Goal: Task Accomplishment & Management: Manage account settings

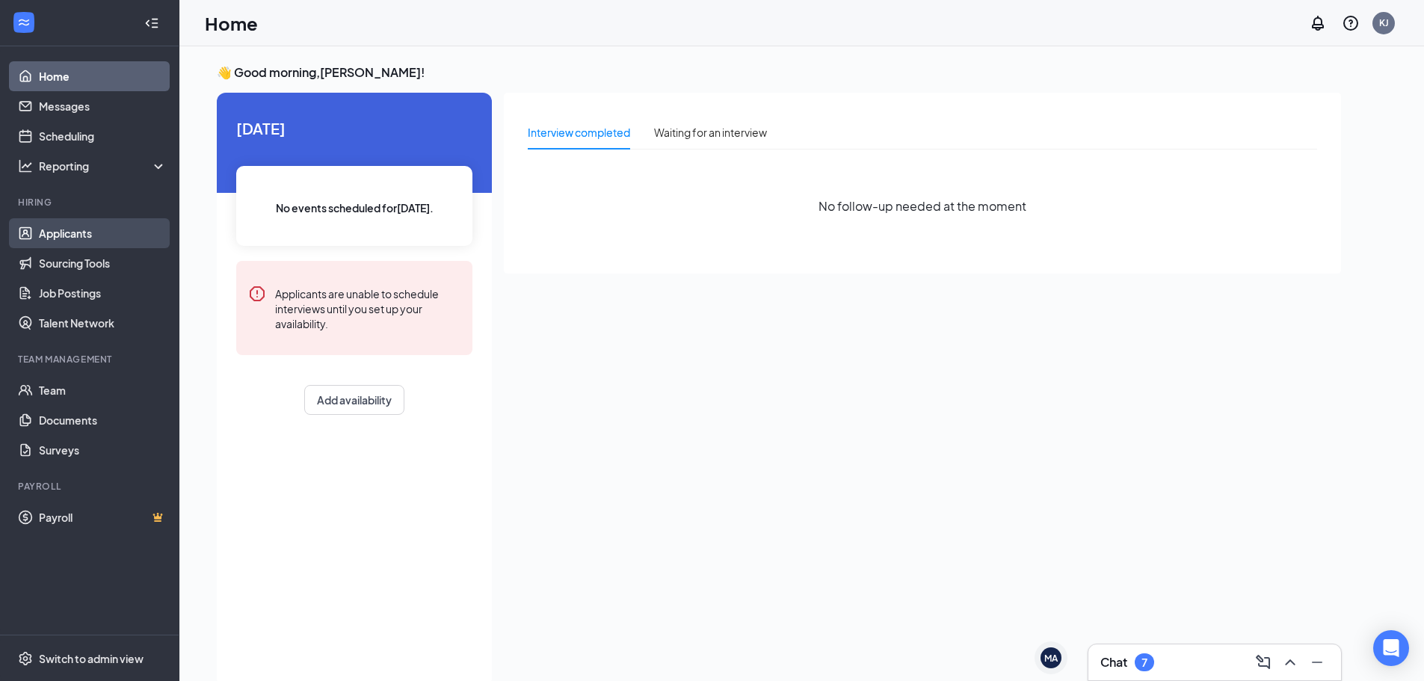
click at [99, 240] on link "Applicants" at bounding box center [103, 233] width 128 height 30
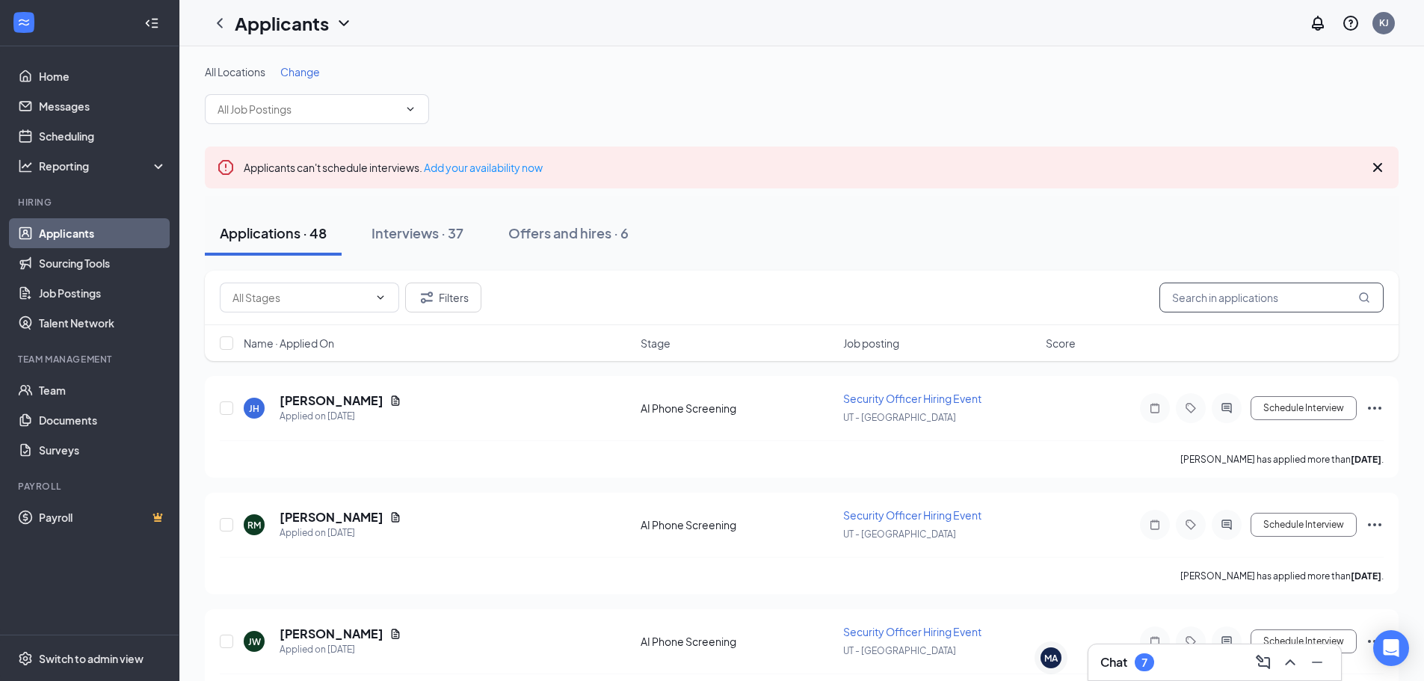
click at [1239, 298] on input "text" at bounding box center [1272, 298] width 224 height 30
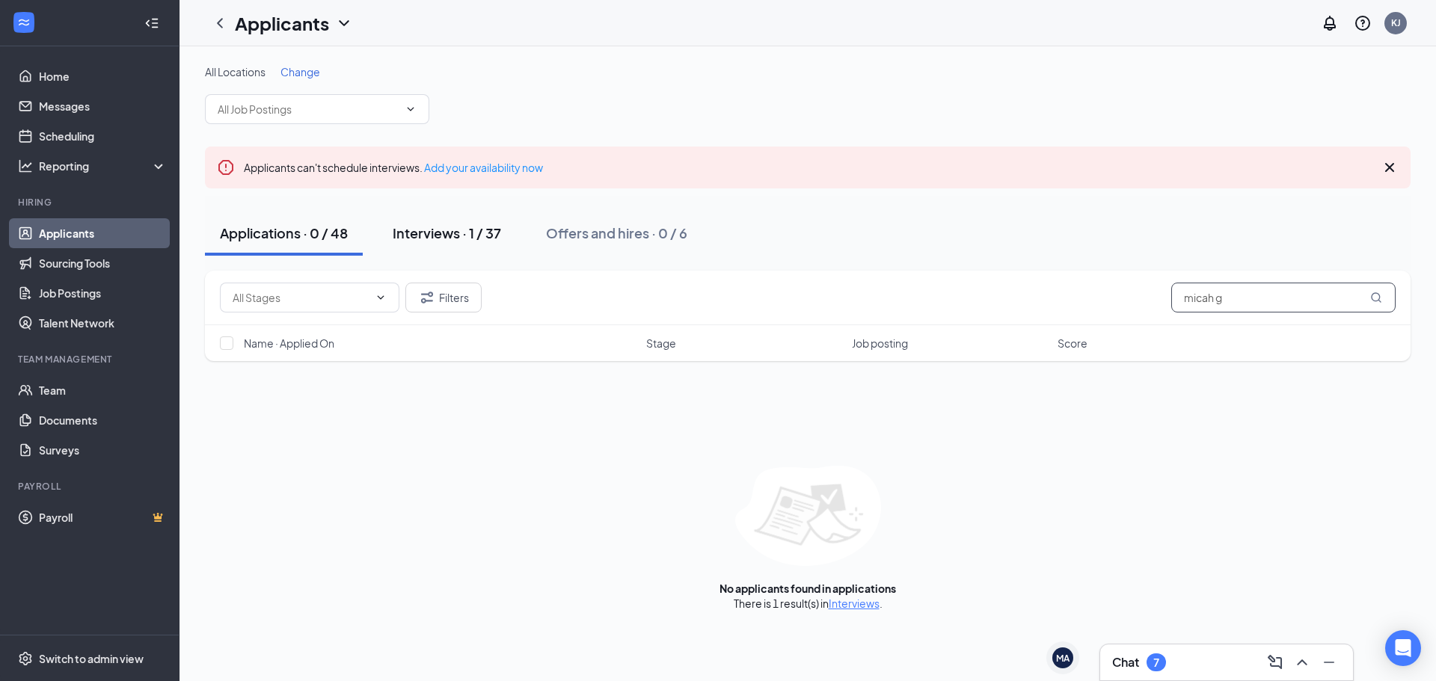
type input "micah g"
click at [497, 244] on button "Interviews · 1 / 37" at bounding box center [447, 233] width 138 height 45
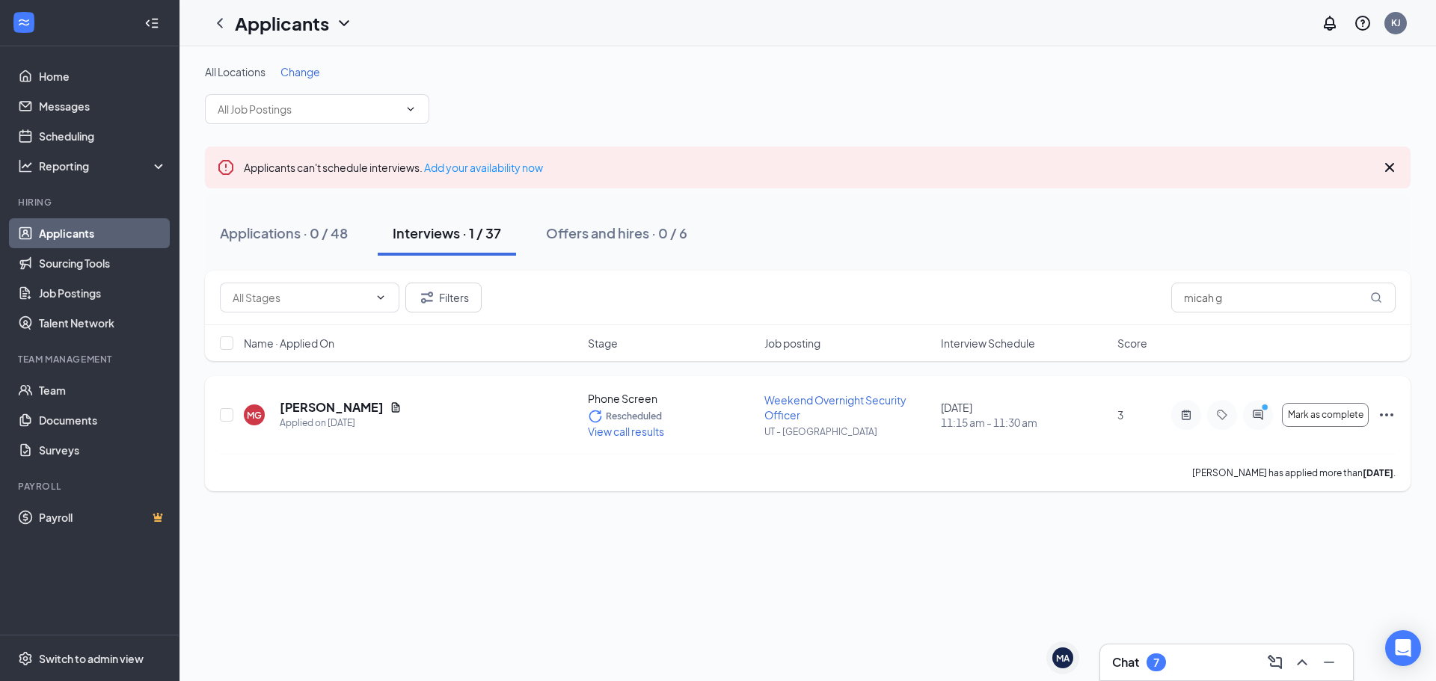
click at [323, 406] on h5 "[PERSON_NAME]" at bounding box center [332, 407] width 104 height 16
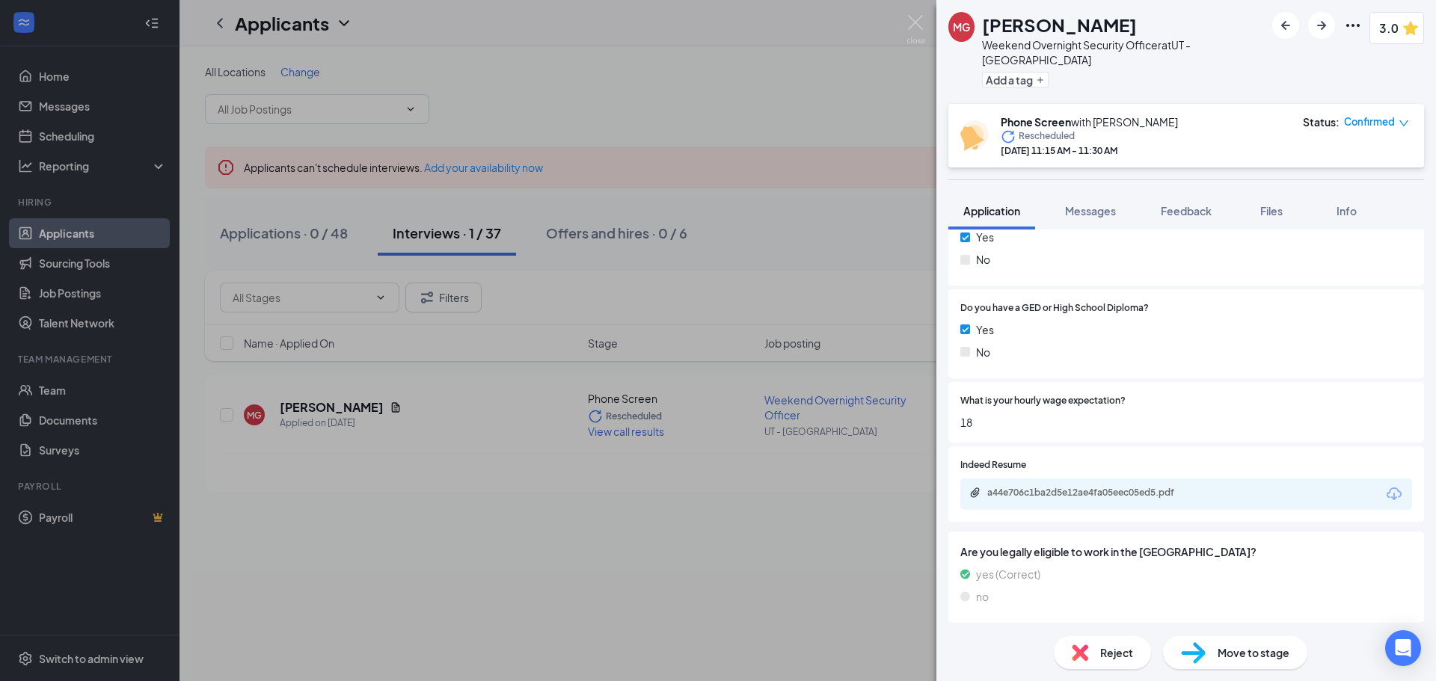
scroll to position [827, 0]
click at [1072, 492] on div "a44e706c1ba2d5e12ae4fa05eec05ed5.pdf" at bounding box center [1091, 491] width 209 height 12
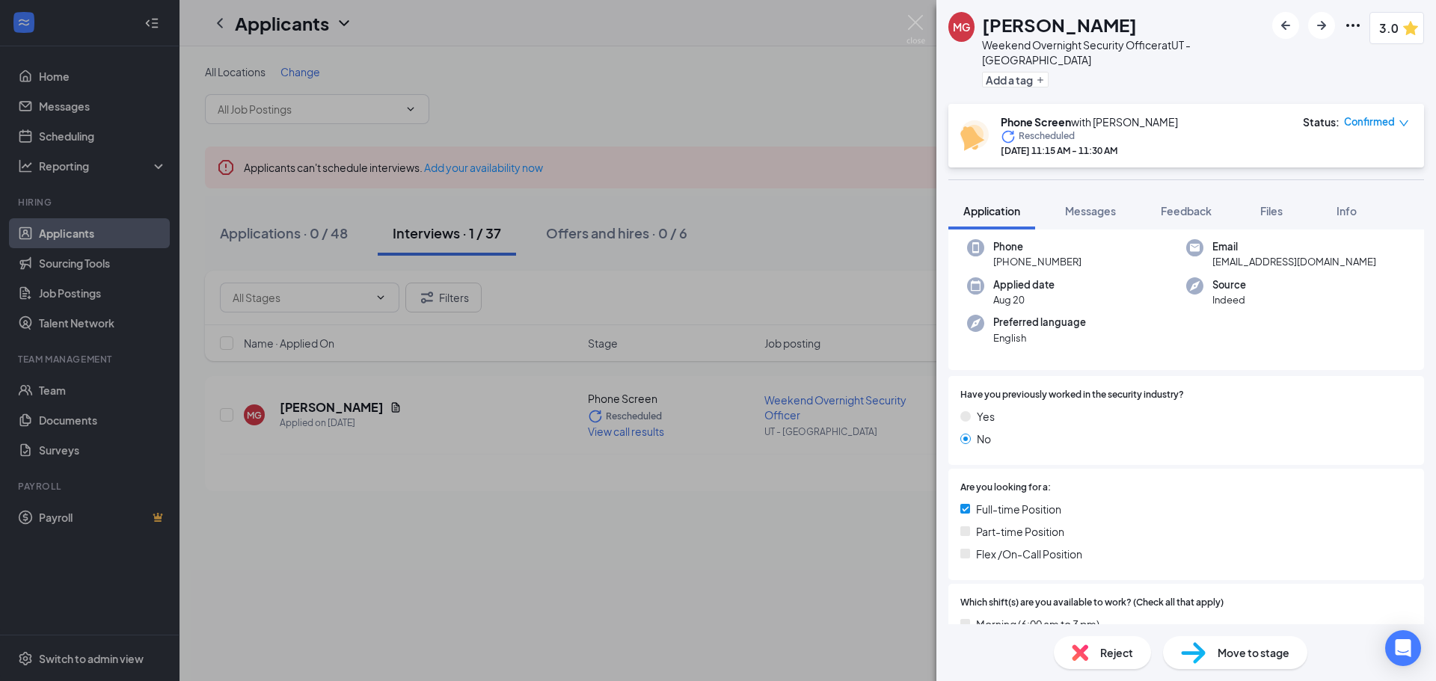
scroll to position [0, 0]
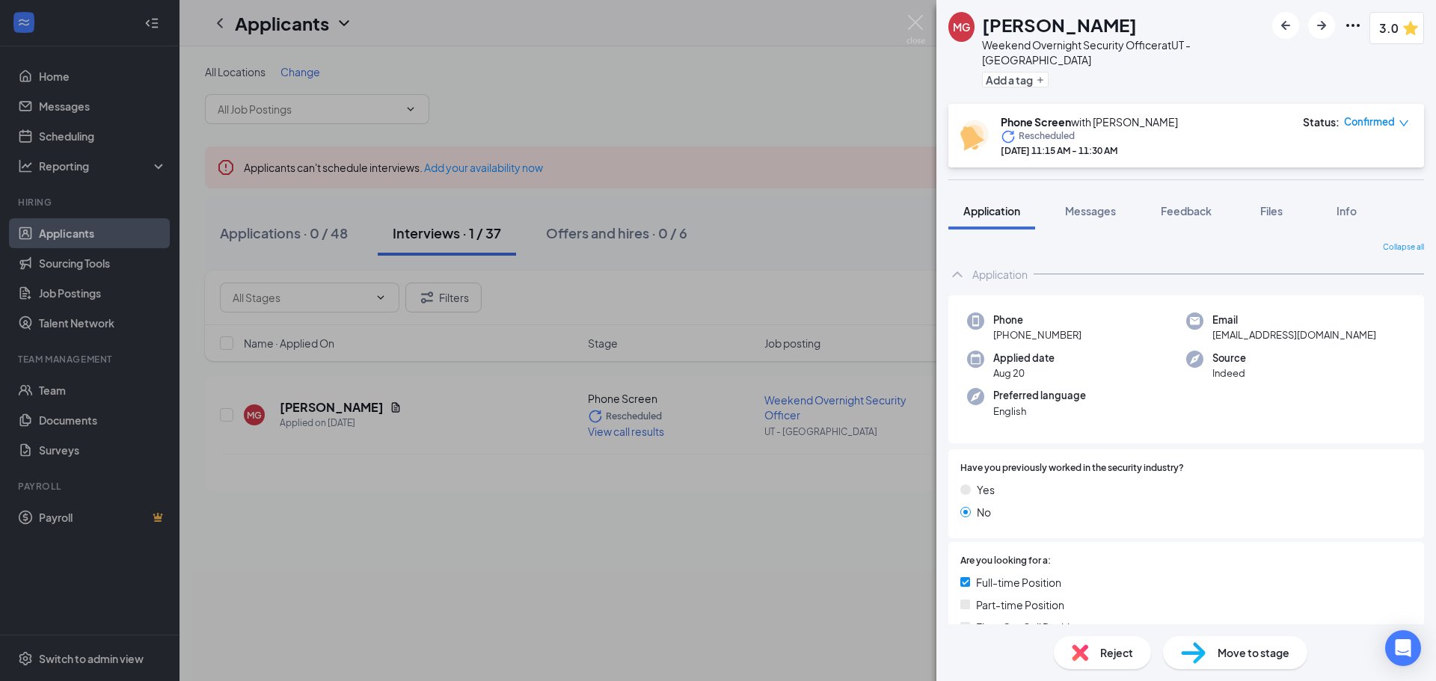
drag, startPoint x: 1277, startPoint y: 408, endPoint x: 1284, endPoint y: 405, distance: 7.7
click at [1284, 405] on div "Phone [PHONE_NUMBER] Email [EMAIL_ADDRESS][DOMAIN_NAME] Applied date [DATE] Sou…" at bounding box center [1186, 369] width 476 height 149
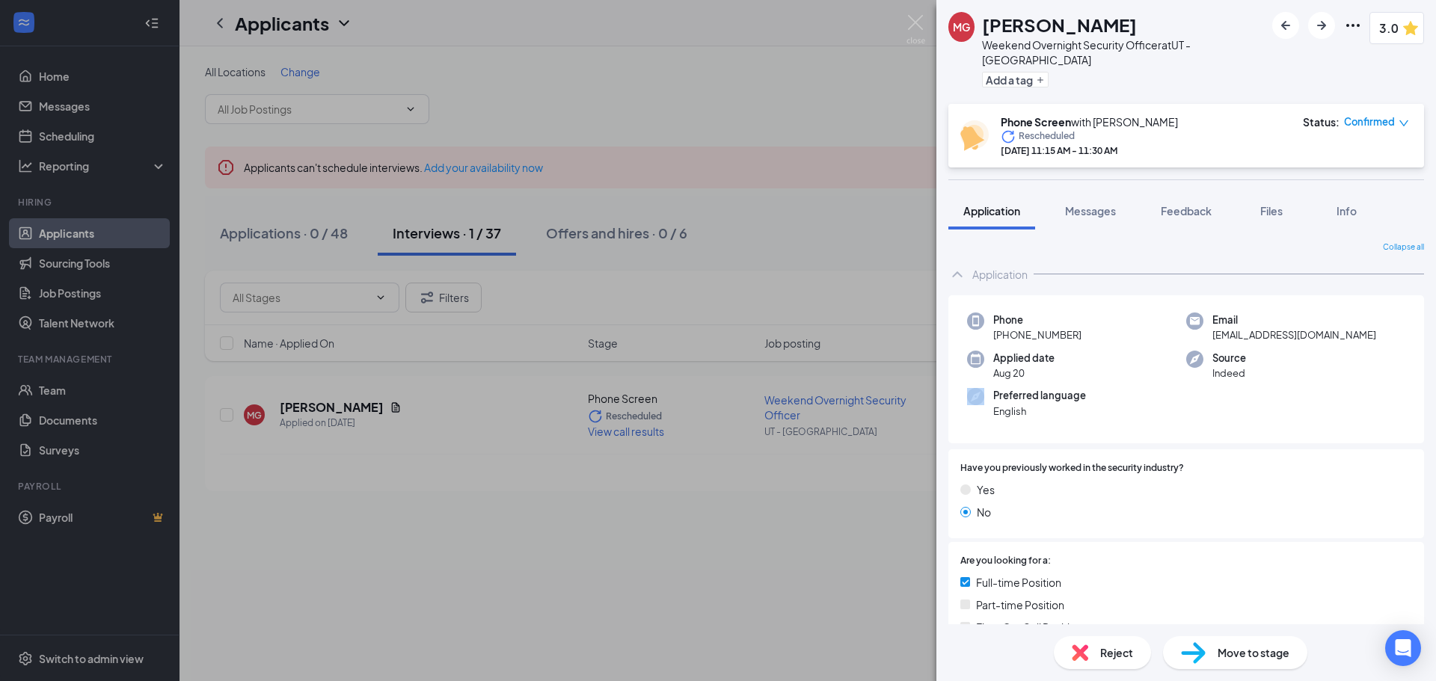
click at [1284, 405] on div "Phone [PHONE_NUMBER] Email [EMAIL_ADDRESS][DOMAIN_NAME] Applied date [DATE] Sou…" at bounding box center [1186, 369] width 476 height 149
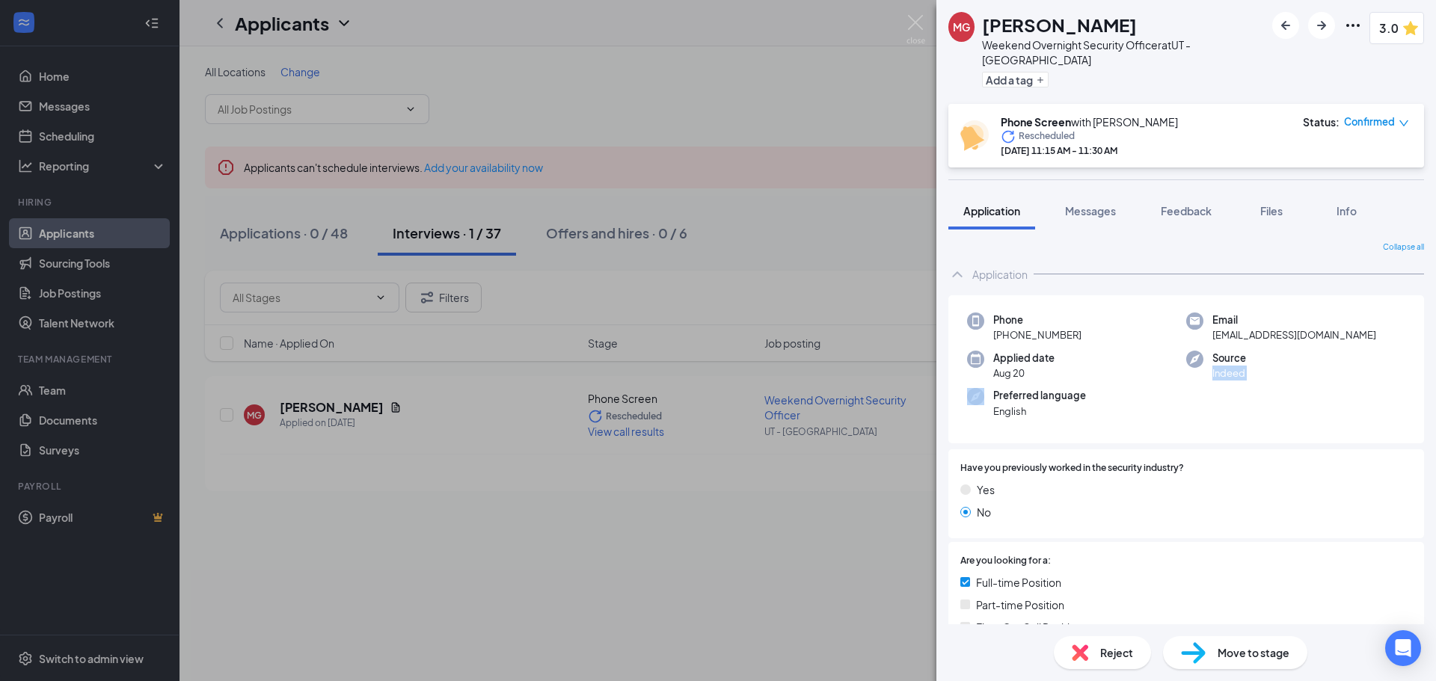
click at [1284, 405] on div "Phone [PHONE_NUMBER] Email [EMAIL_ADDRESS][DOMAIN_NAME] Applied date [DATE] Sou…" at bounding box center [1186, 369] width 476 height 149
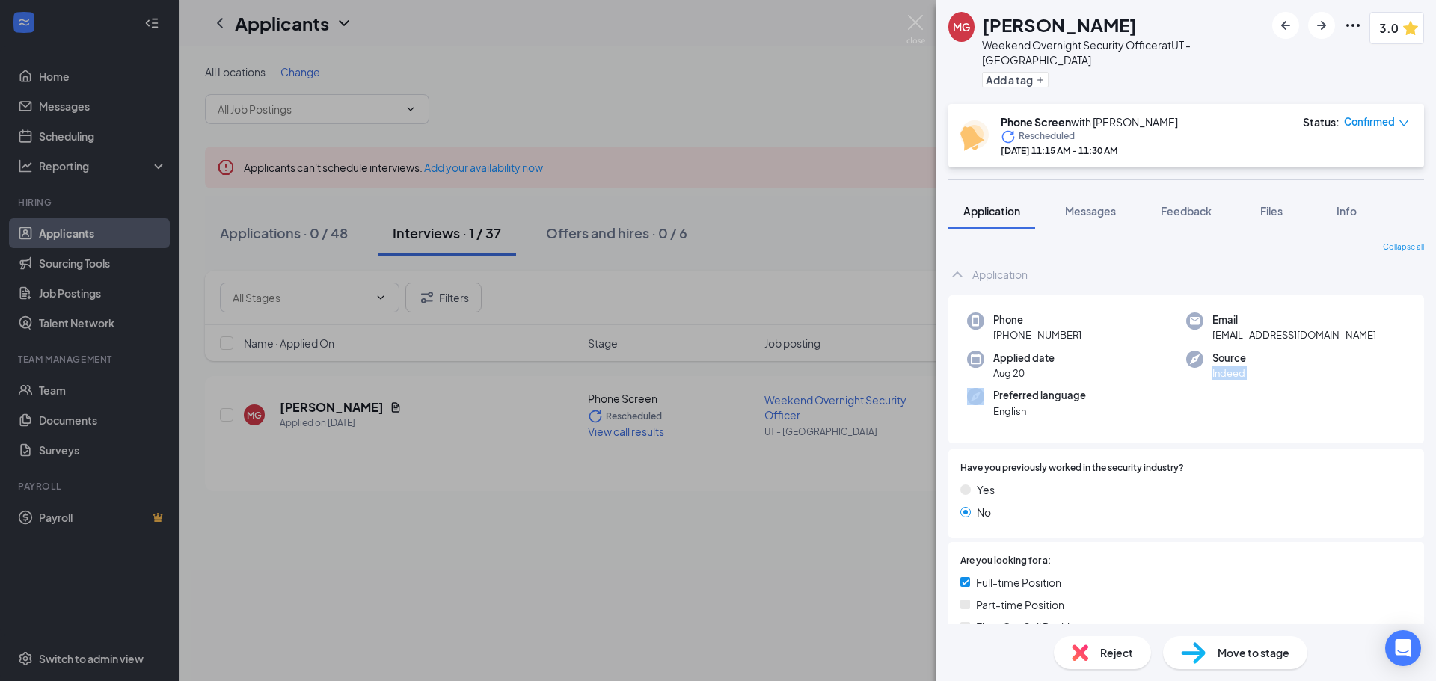
click at [1284, 405] on div "Phone [PHONE_NUMBER] Email [EMAIL_ADDRESS][DOMAIN_NAME] Applied date [DATE] Sou…" at bounding box center [1186, 369] width 476 height 149
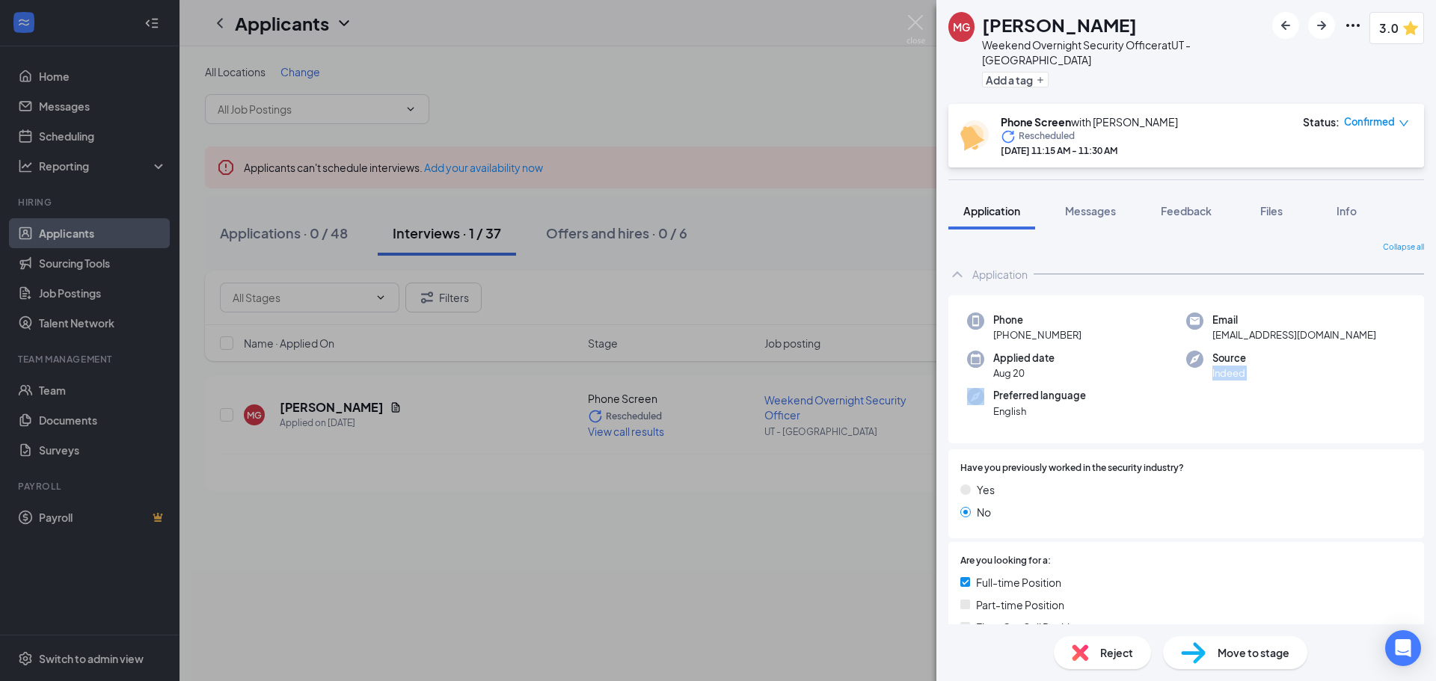
click at [1284, 405] on div "Phone [PHONE_NUMBER] Email [EMAIL_ADDRESS][DOMAIN_NAME] Applied date [DATE] Sou…" at bounding box center [1186, 369] width 476 height 149
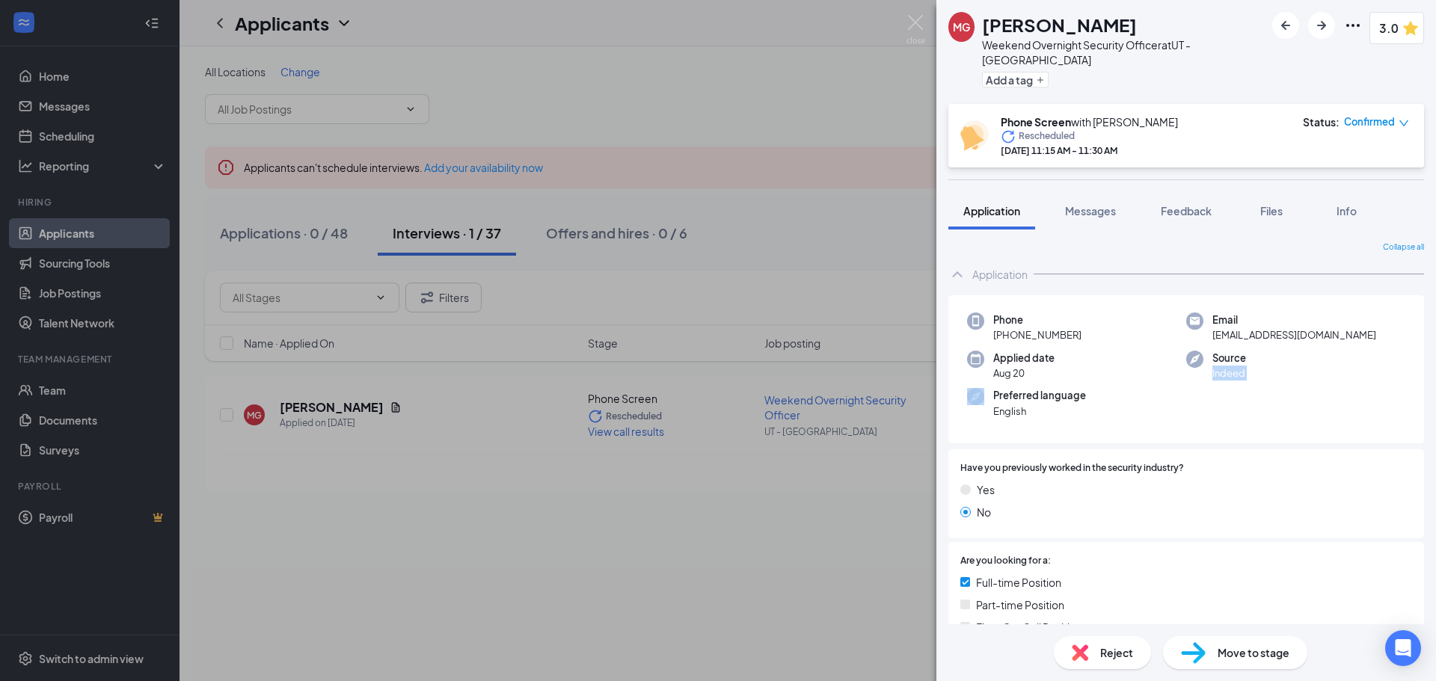
click at [1284, 405] on div "Phone [PHONE_NUMBER] Email [EMAIL_ADDRESS][DOMAIN_NAME] Applied date [DATE] Sou…" at bounding box center [1186, 369] width 476 height 149
